Goal: Find specific page/section: Find specific page/section

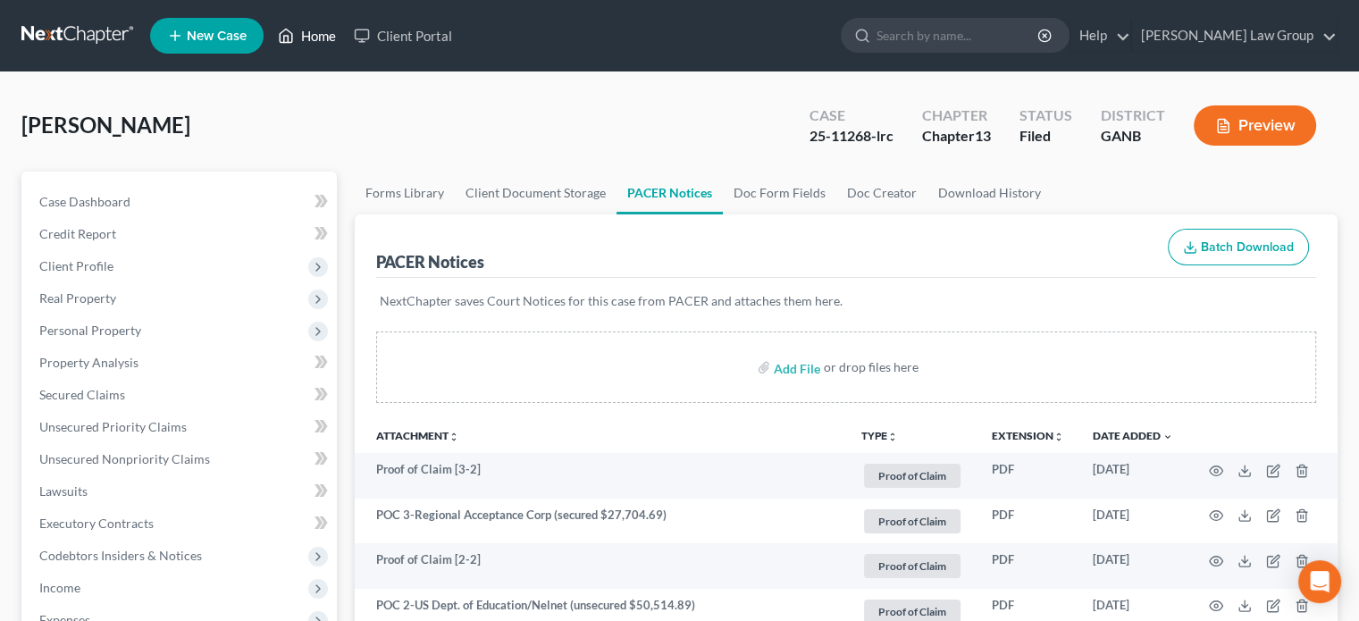
click at [310, 38] on link "Home" at bounding box center [307, 36] width 76 height 32
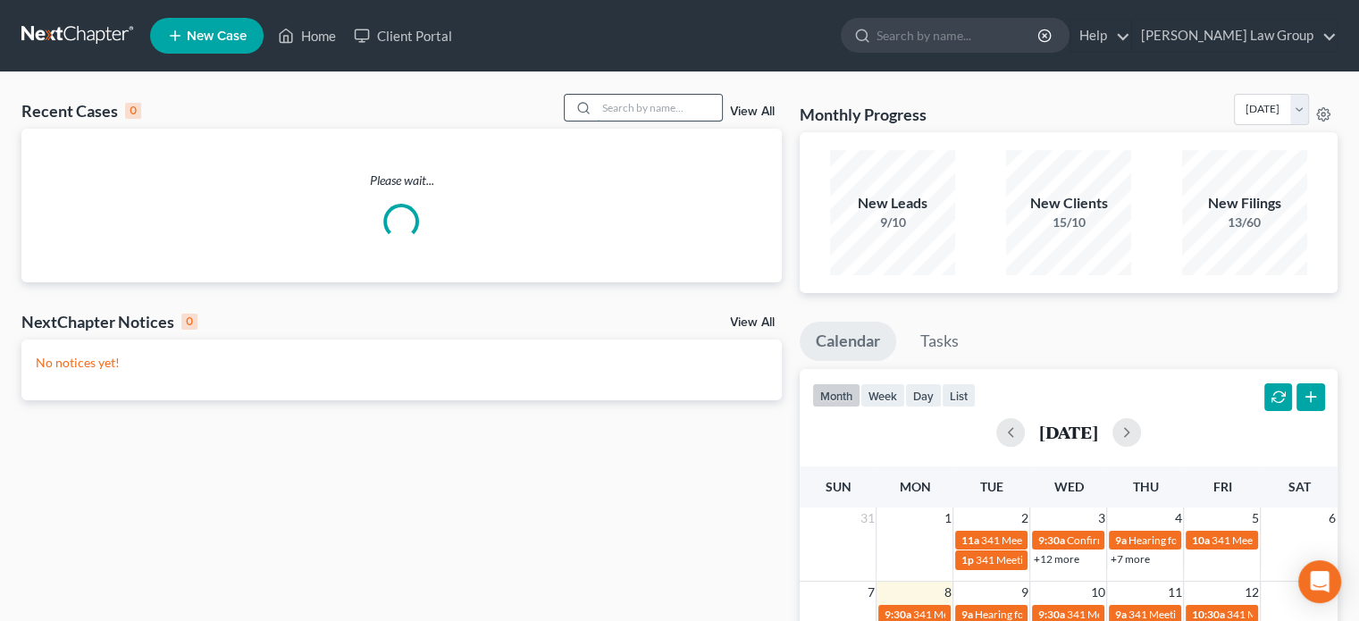
click at [651, 110] on input "search" at bounding box center [659, 108] width 125 height 26
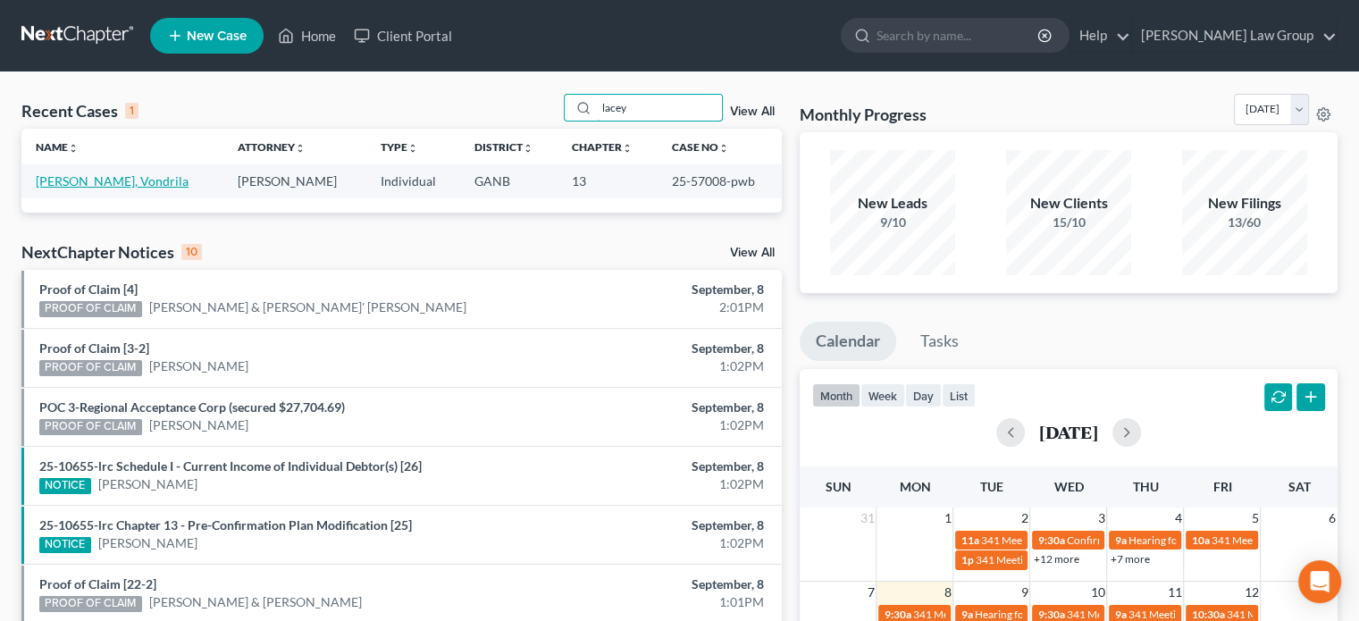
type input "lacey"
click at [97, 181] on link "[PERSON_NAME], Vondrila" at bounding box center [112, 180] width 153 height 15
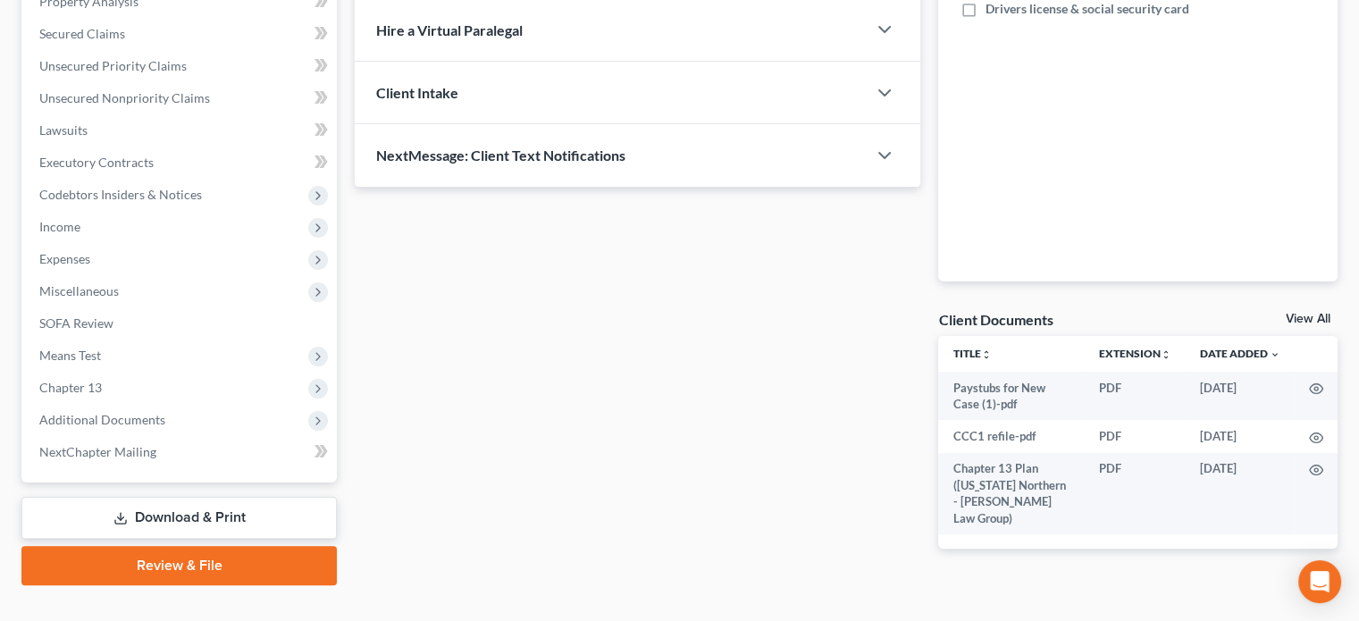
scroll to position [391, 0]
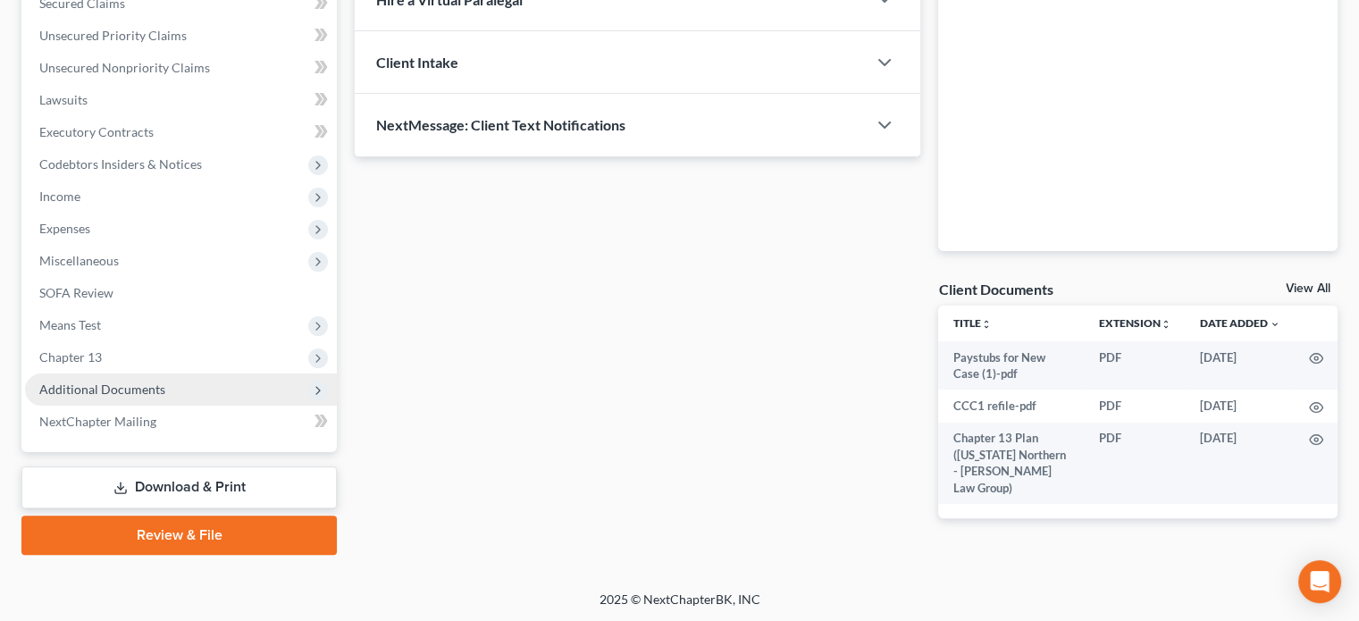
click at [82, 391] on span "Additional Documents" at bounding box center [102, 389] width 126 height 15
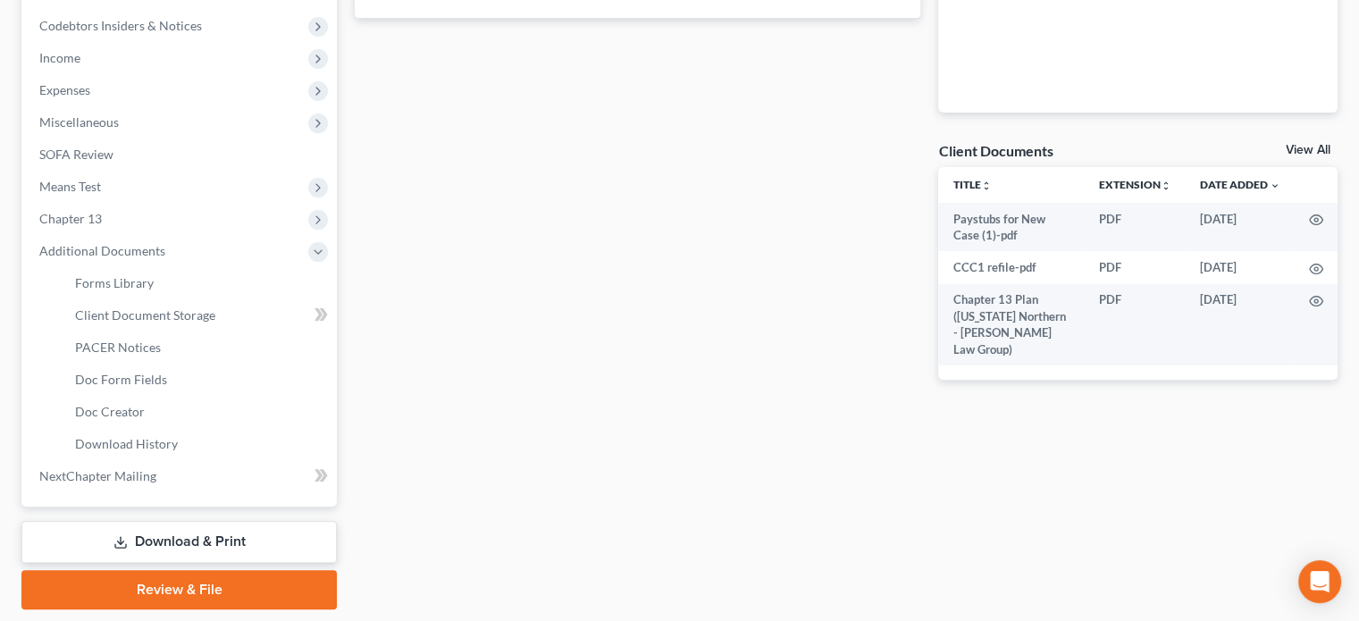
scroll to position [570, 0]
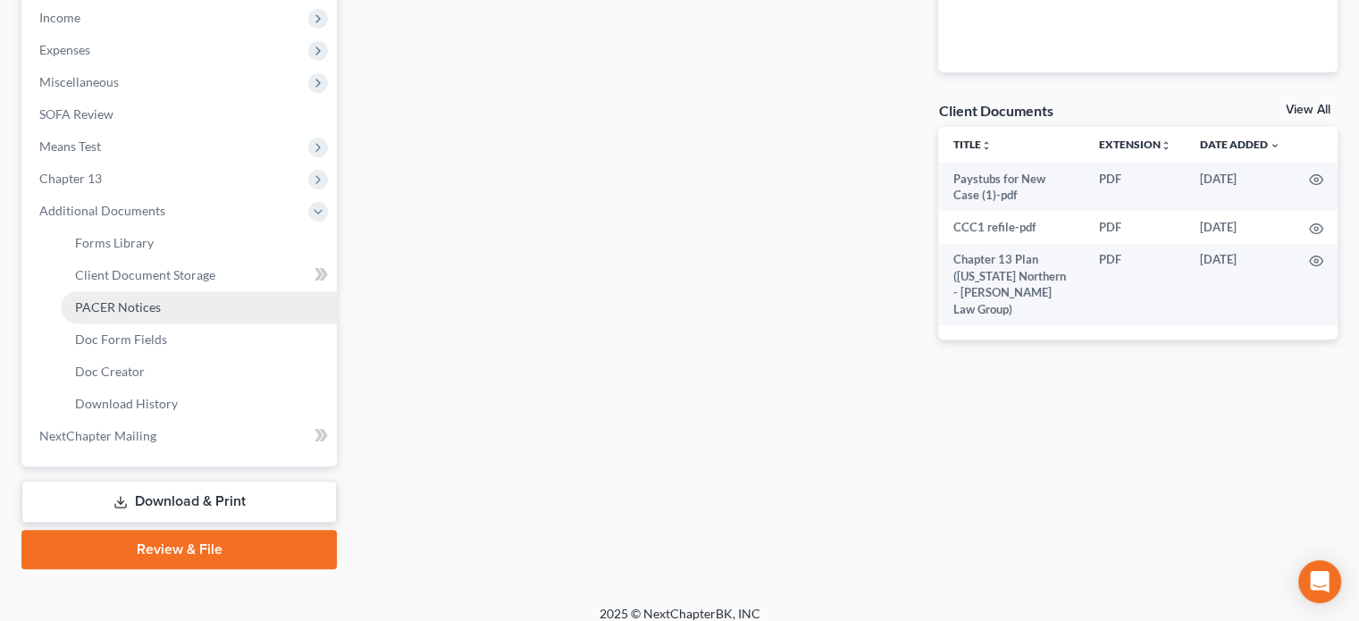
click at [97, 314] on span "PACER Notices" at bounding box center [118, 306] width 86 height 15
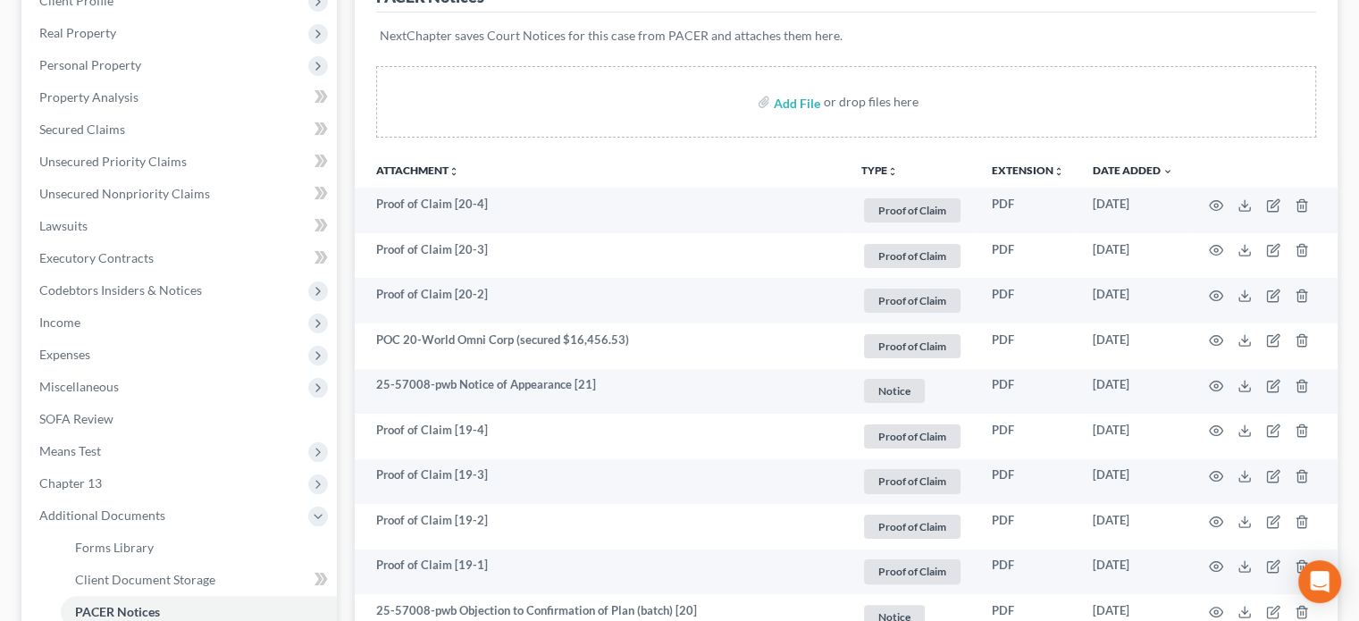
scroll to position [268, 0]
